Goal: Information Seeking & Learning: Learn about a topic

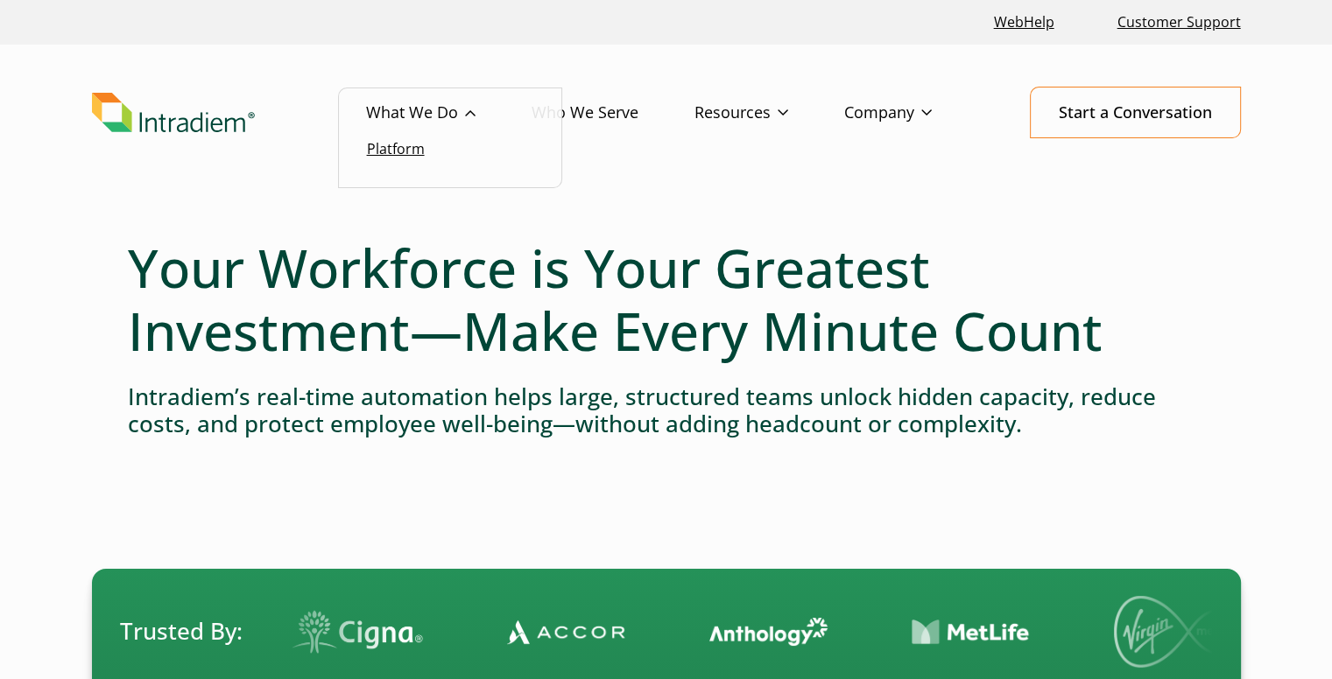
click at [390, 156] on link "Platform" at bounding box center [396, 148] width 58 height 19
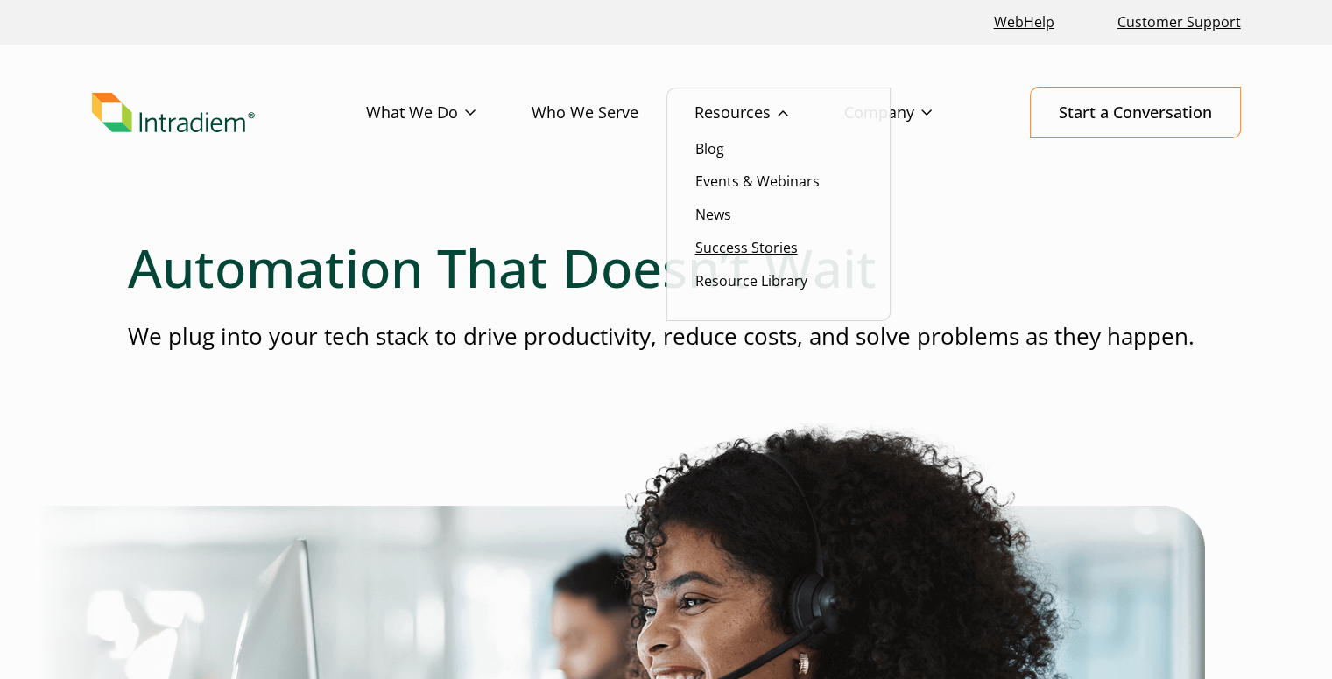
click at [735, 248] on link "Success Stories" at bounding box center [746, 247] width 102 height 19
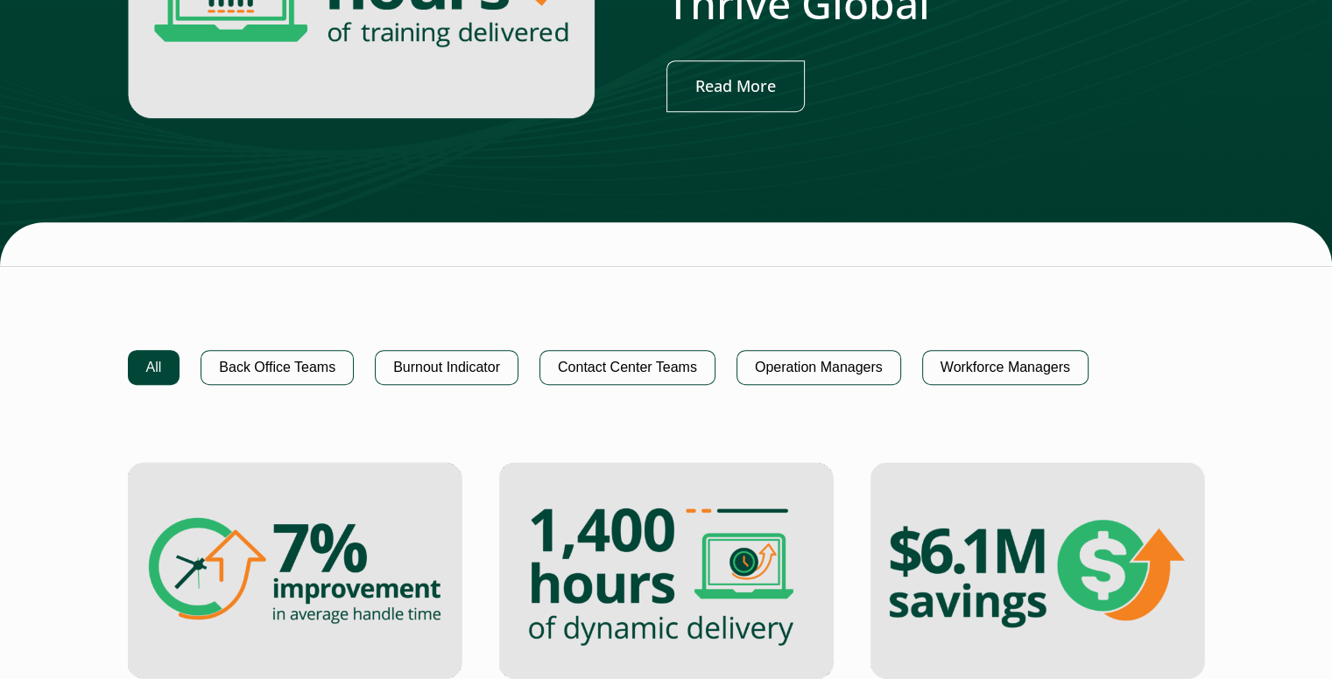
scroll to position [963, 0]
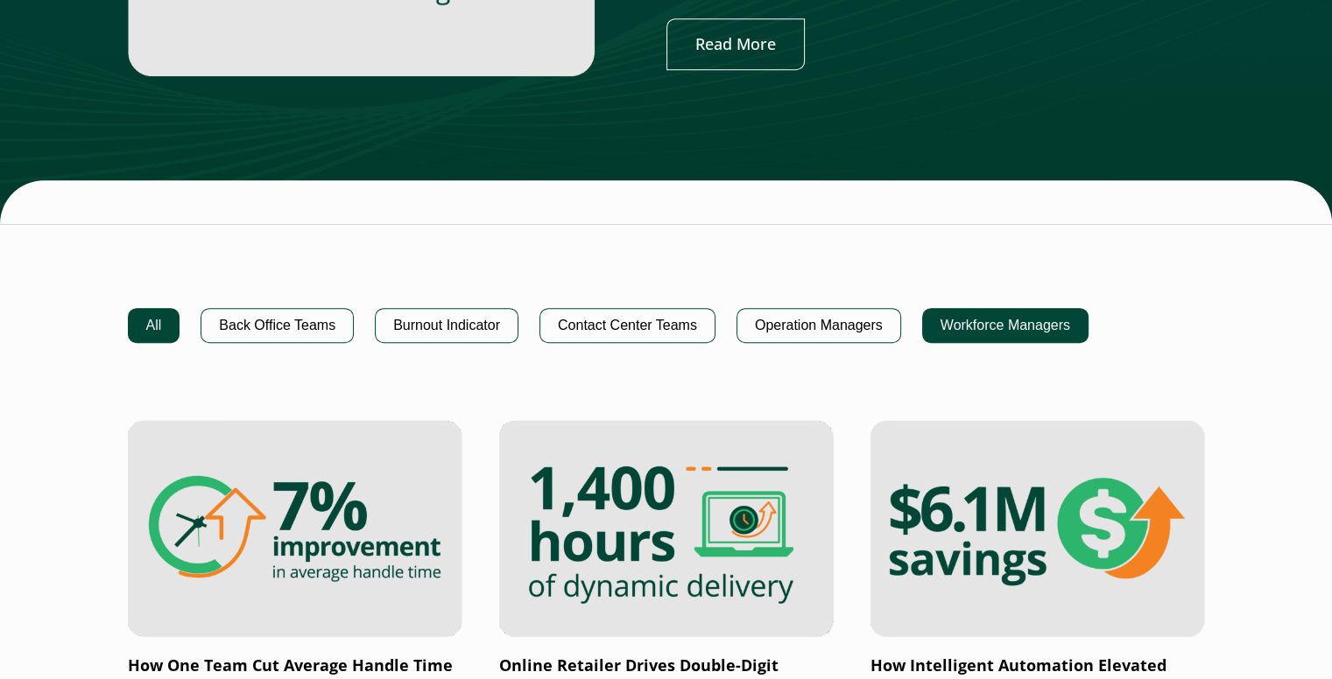
click at [970, 326] on button "Workforce Managers" at bounding box center [1005, 325] width 166 height 35
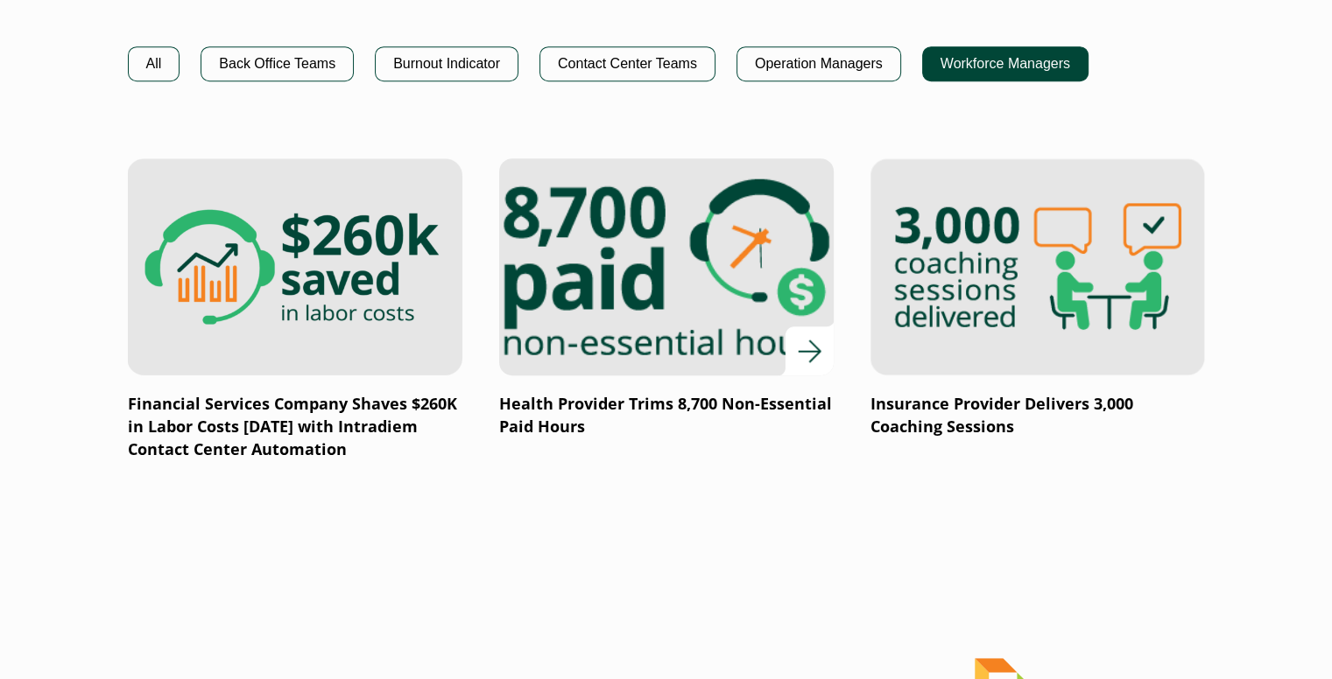
scroll to position [1226, 0]
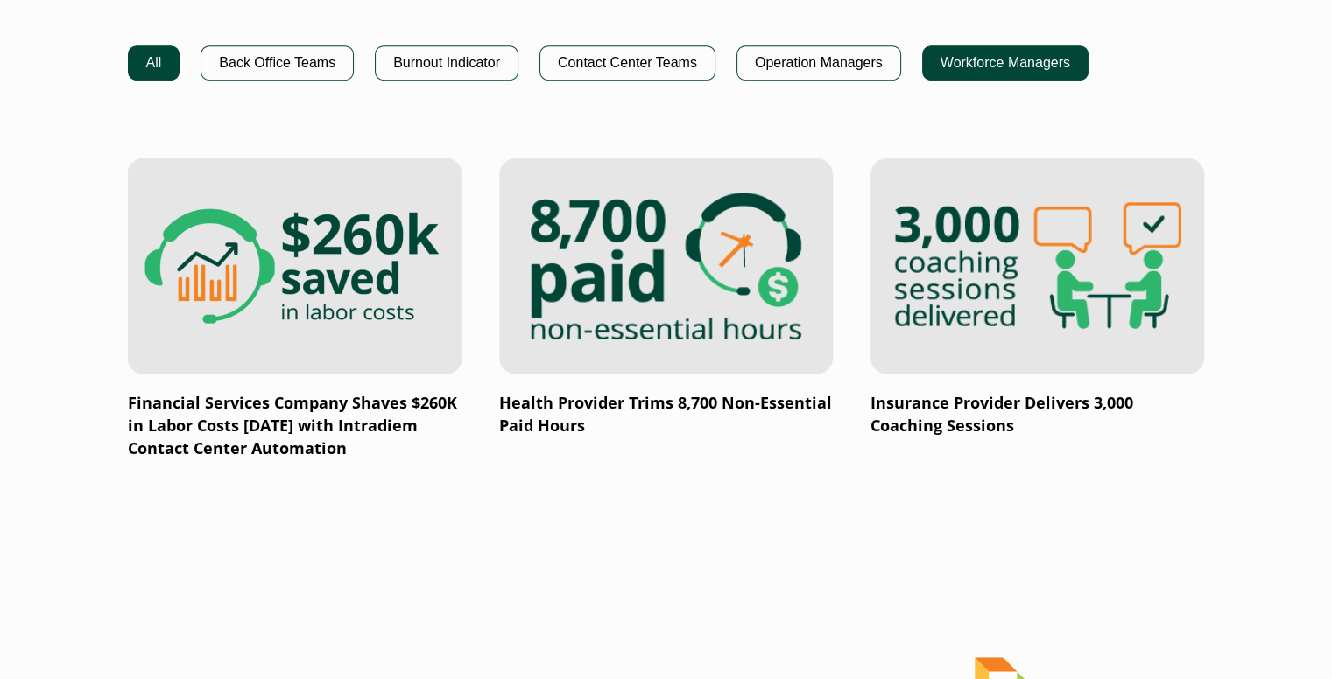
click at [145, 57] on button "All" at bounding box center [154, 63] width 53 height 35
